Goal: Understand process/instructions: Learn how to perform a task or action

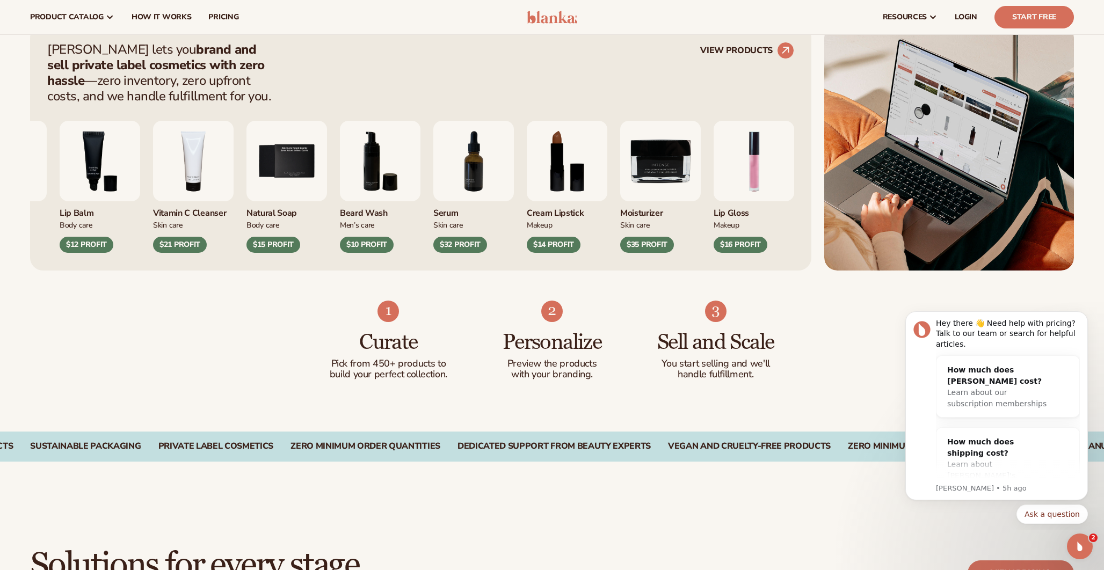
scroll to position [250, 0]
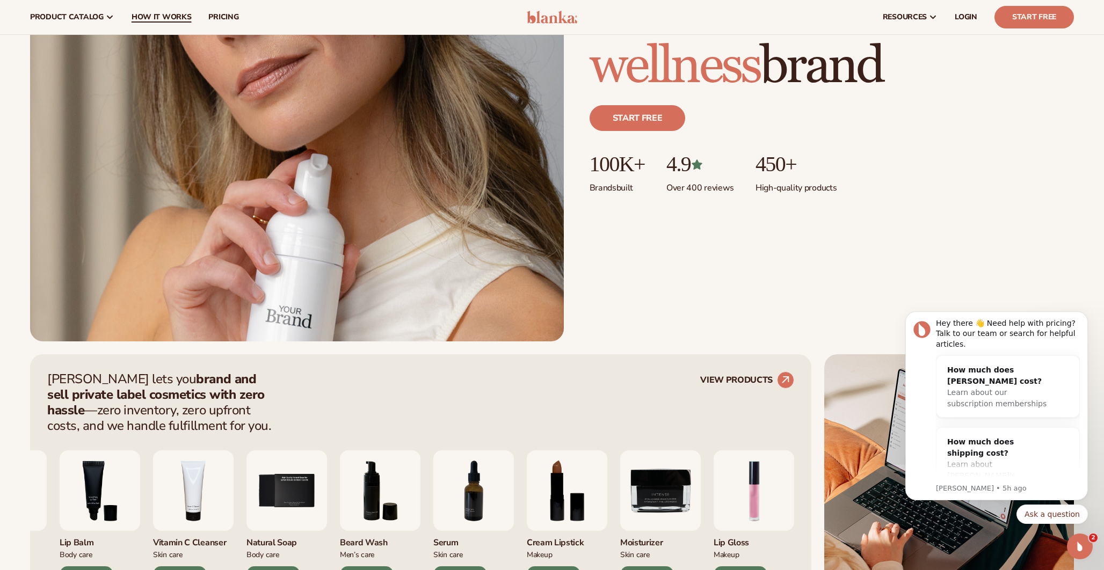
click at [168, 13] on span "How It Works" at bounding box center [162, 17] width 60 height 9
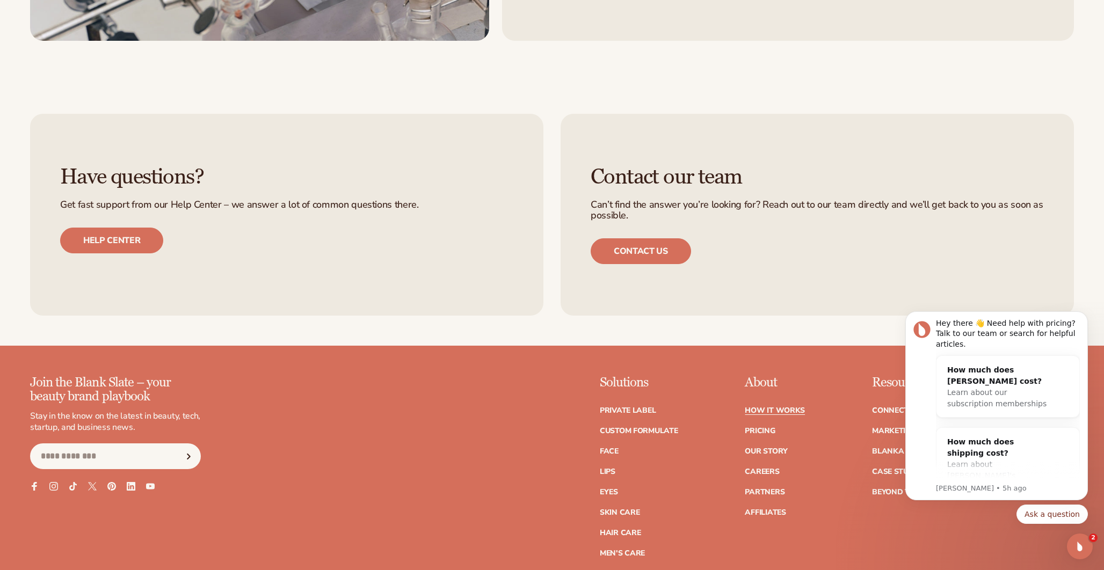
scroll to position [2907, 0]
